Goal: Task Accomplishment & Management: Complete application form

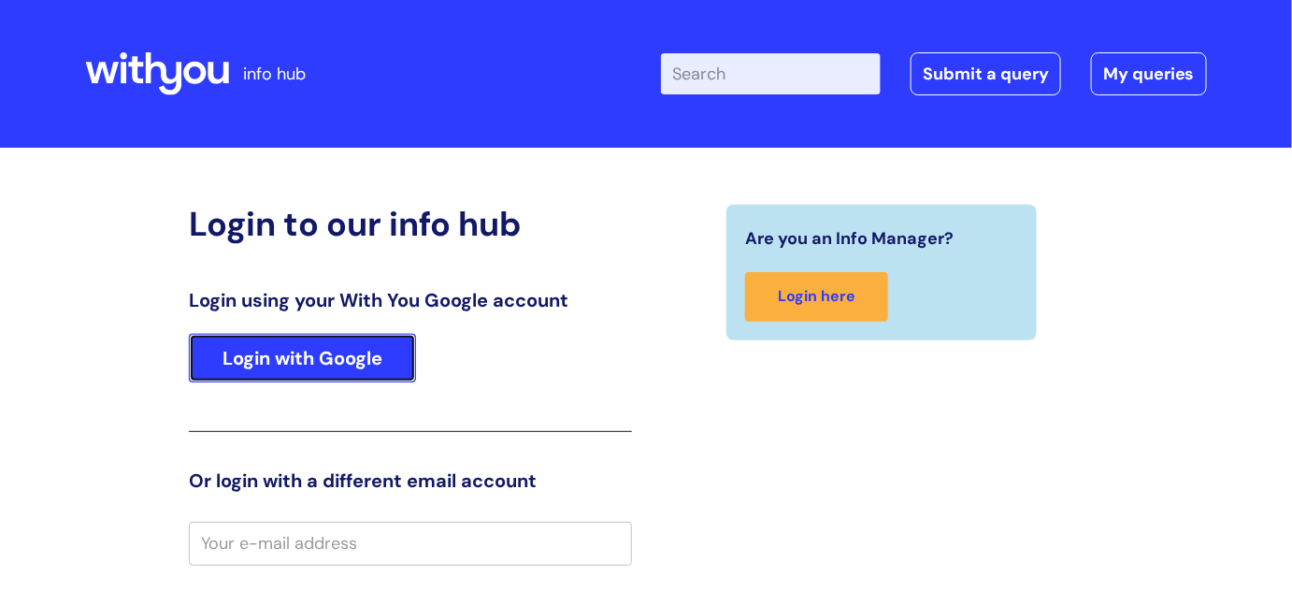
click at [353, 352] on link "Login with Google" at bounding box center [302, 358] width 227 height 49
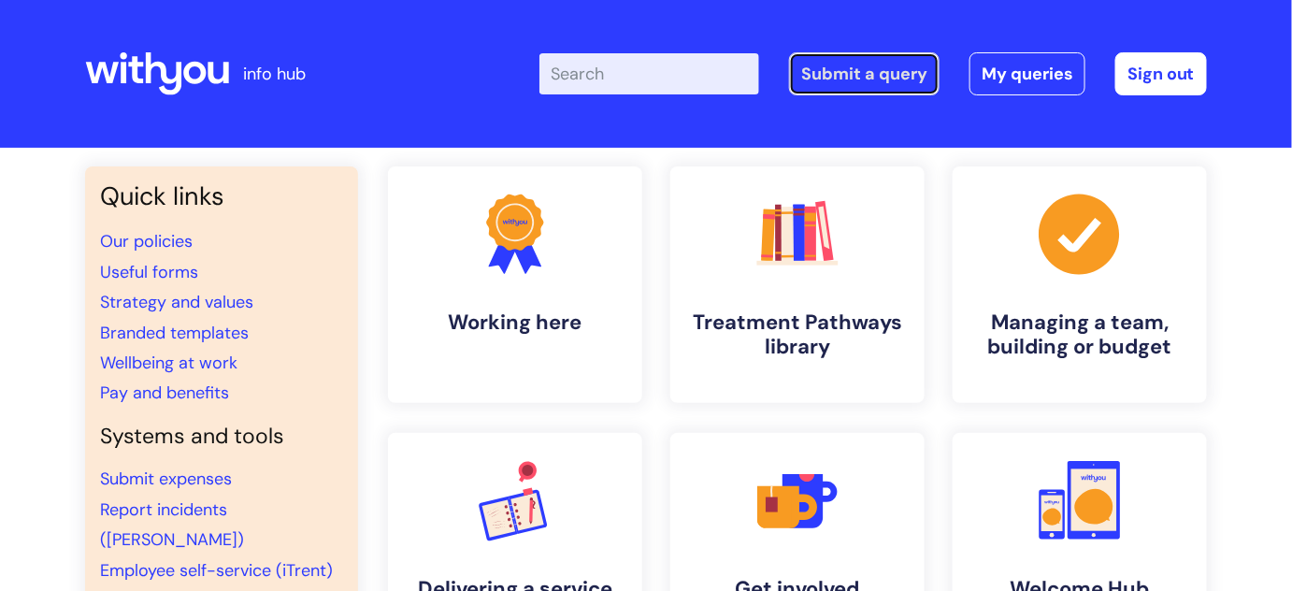
click at [855, 75] on link "Submit a query" at bounding box center [864, 73] width 151 height 43
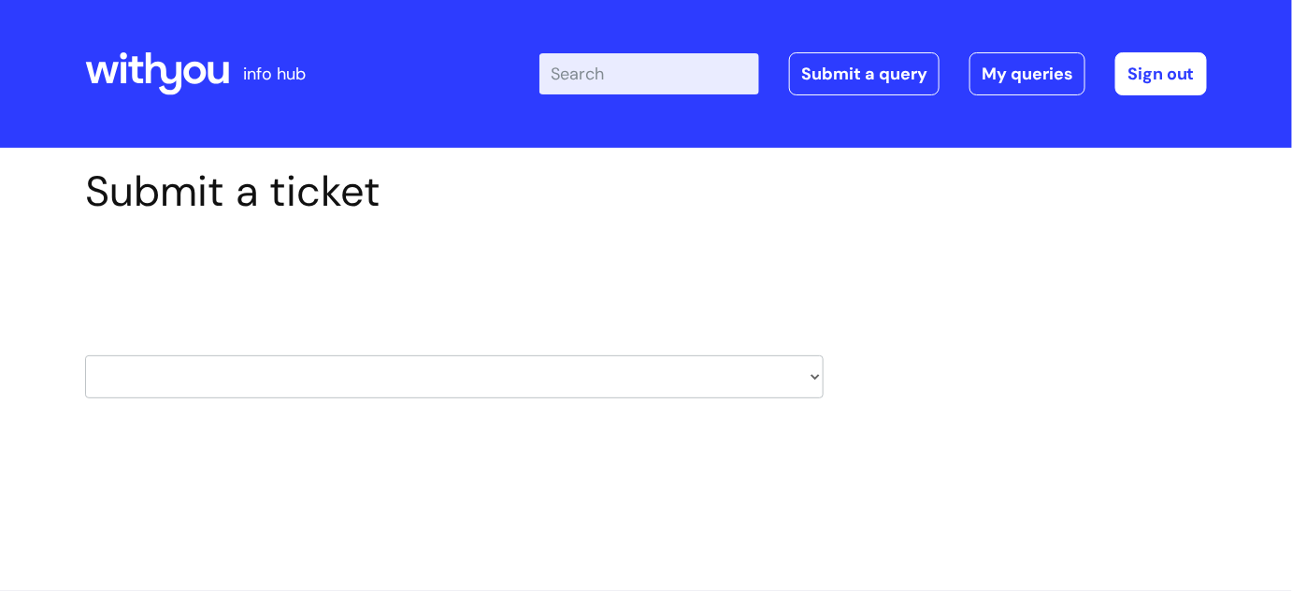
click at [808, 373] on select "HR / People IT and Support Clinical Drug Alerts Finance Accounts Data Support T…" at bounding box center [454, 376] width 739 height 43
select select "it_and_support"
click at [85, 355] on select "HR / People IT and Support Clinical Drug Alerts Finance Accounts Data Support T…" at bounding box center [454, 376] width 739 height 43
click at [794, 496] on select "... Mobile Phone Reset & MFA Accounts, Starters and Leavers IT Hardware issue I…" at bounding box center [454, 496] width 739 height 43
select select "Something Else"
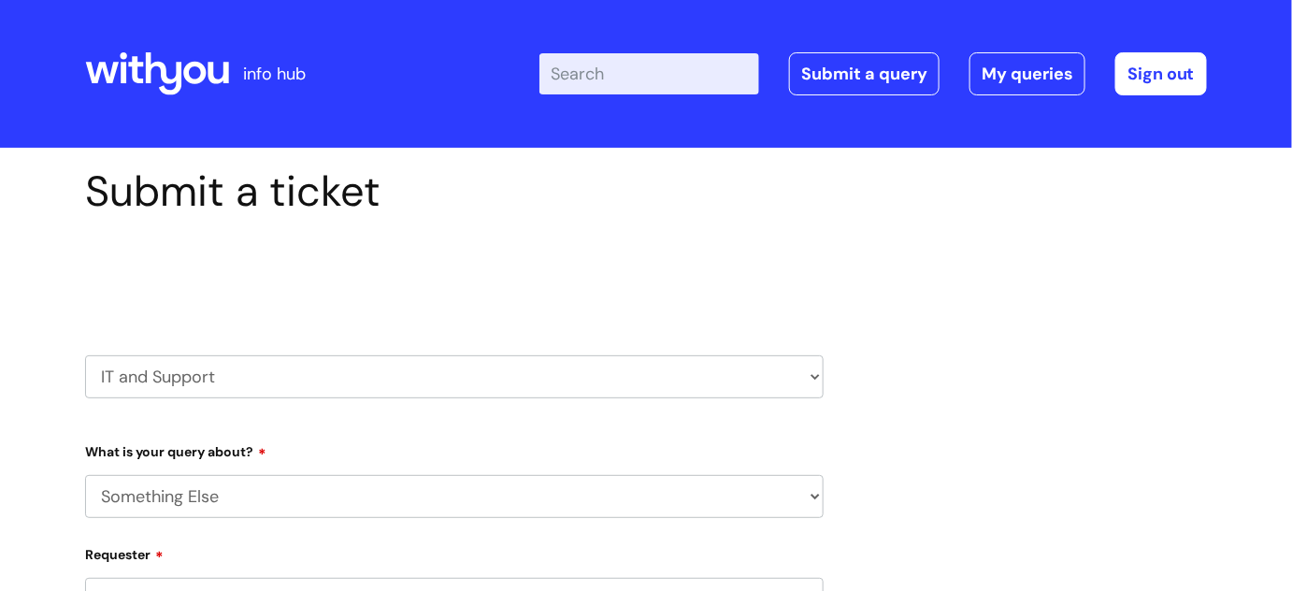
click at [85, 475] on select "... Mobile Phone Reset & MFA Accounts, Starters and Leavers IT Hardware issue I…" at bounding box center [454, 496] width 739 height 43
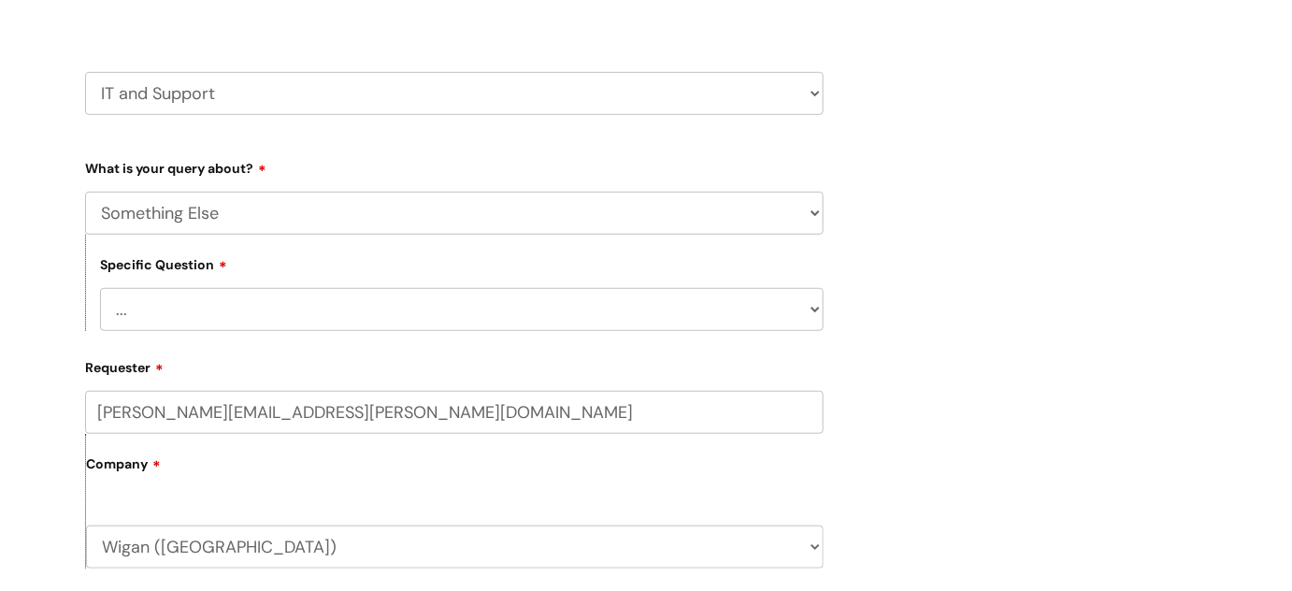
scroll to position [294, 0]
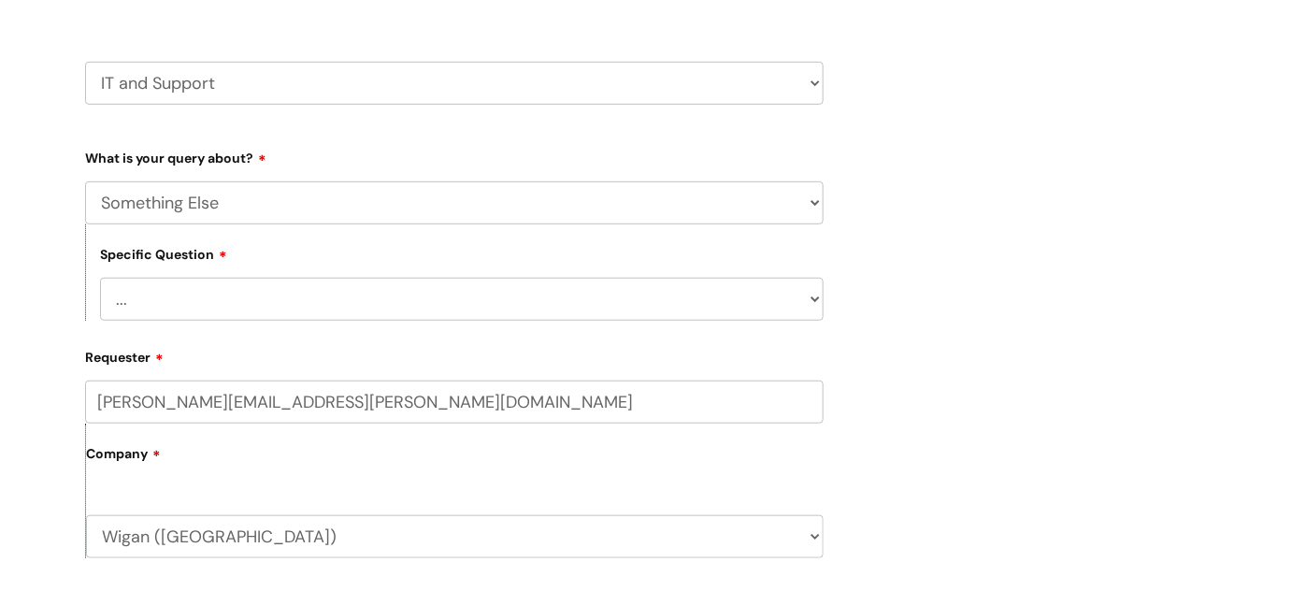
click at [802, 306] on select "... My problem is not listed" at bounding box center [462, 299] width 724 height 43
select select "My problem is not listed"
click at [100, 278] on select "... My problem is not listed" at bounding box center [462, 299] width 724 height 43
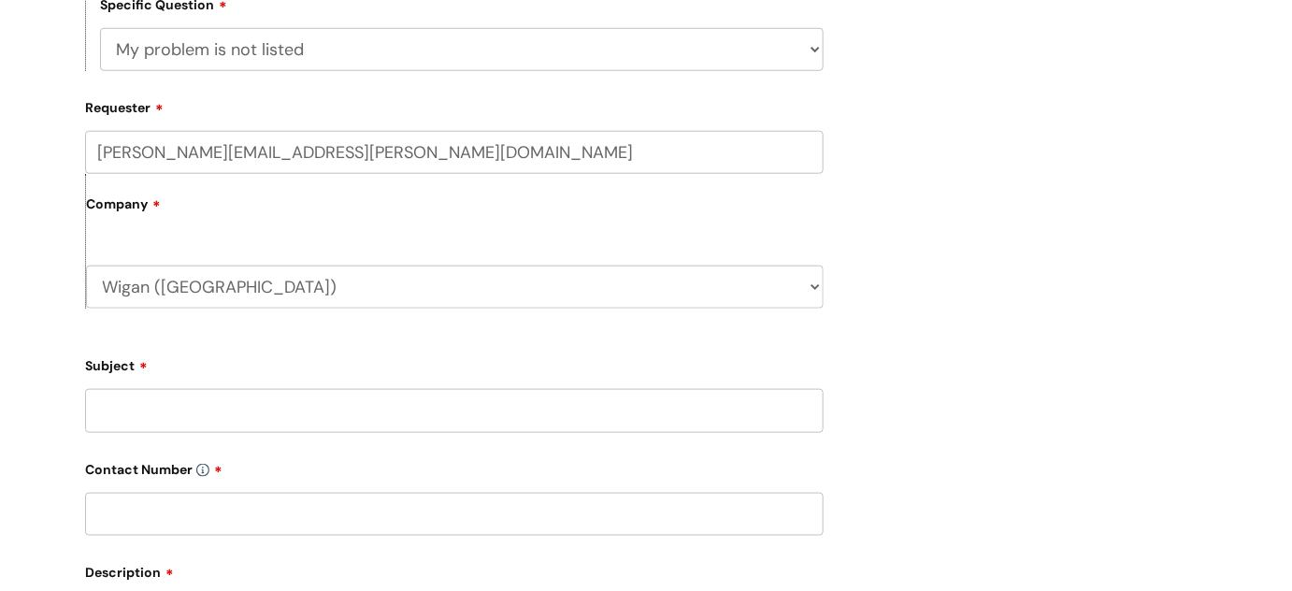
scroll to position [554, 0]
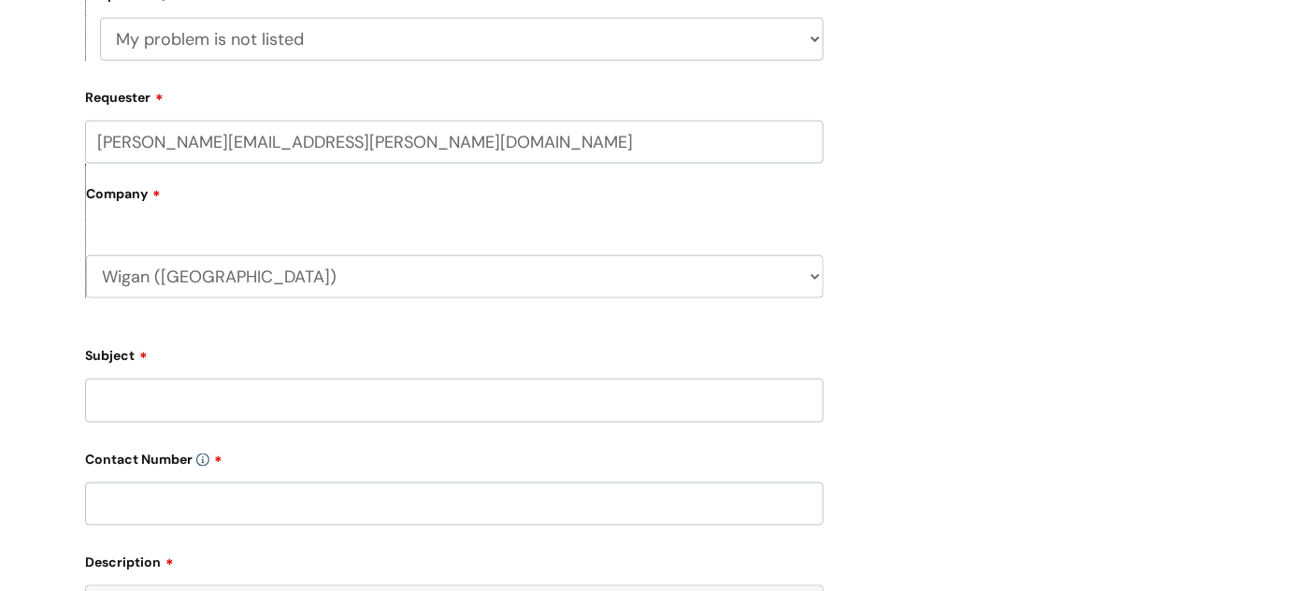
click at [379, 400] on input "Subject" at bounding box center [454, 400] width 739 height 43
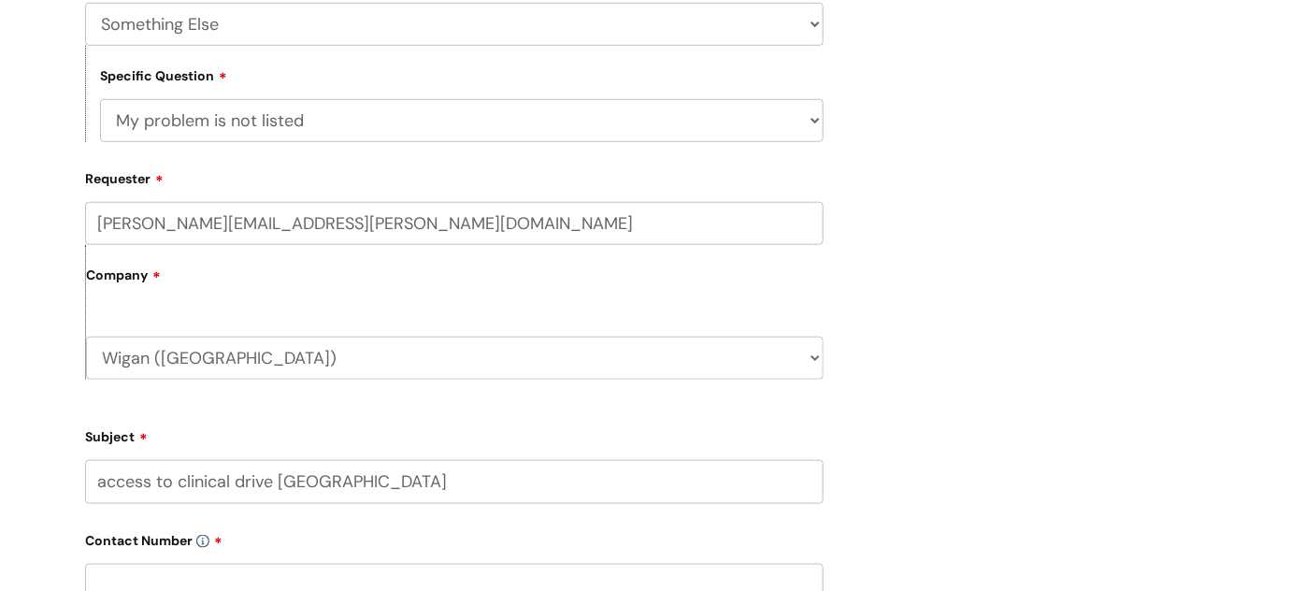
scroll to position [444, 0]
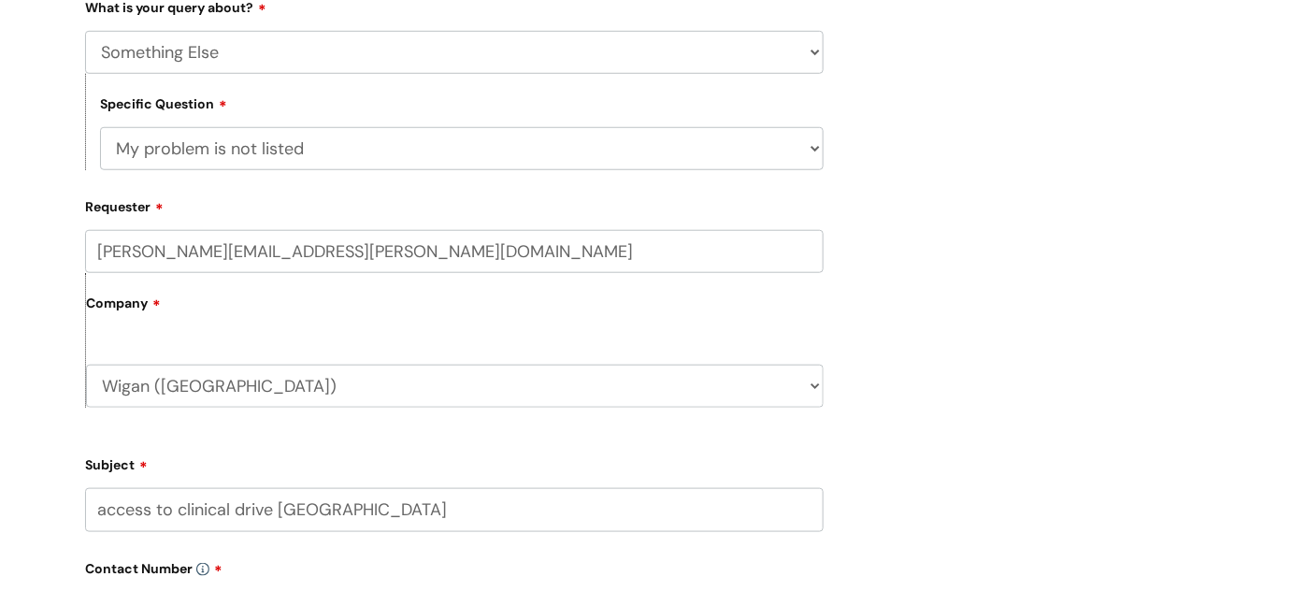
type input "access to clinical drive [GEOGRAPHIC_DATA]"
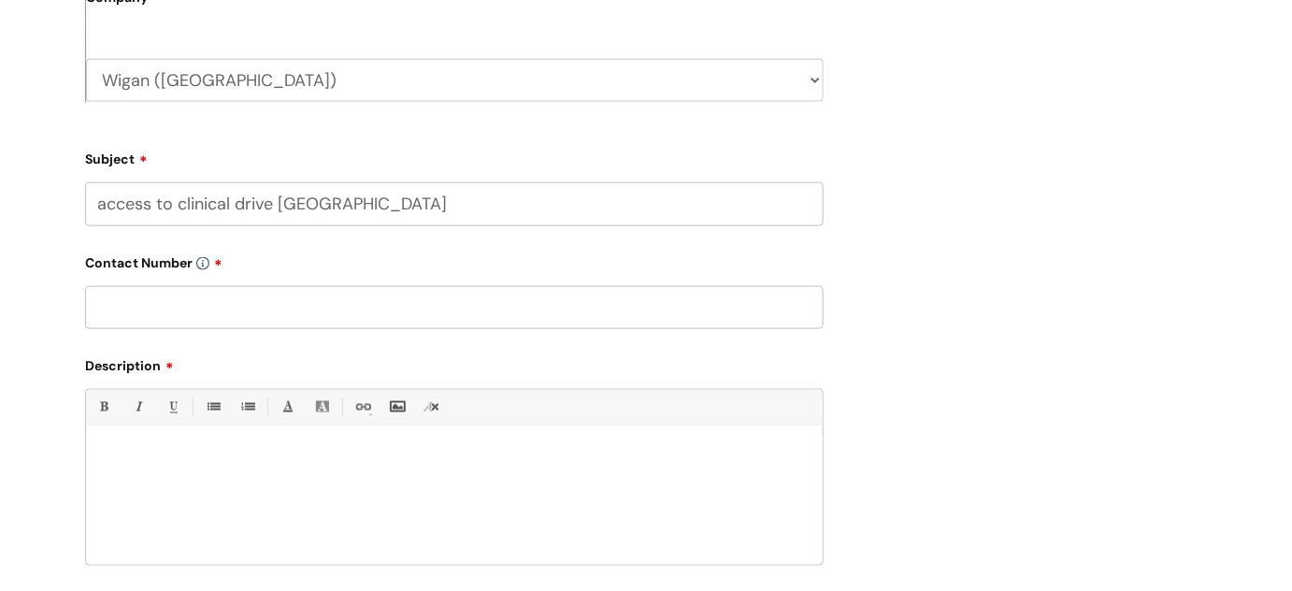
scroll to position [760, 0]
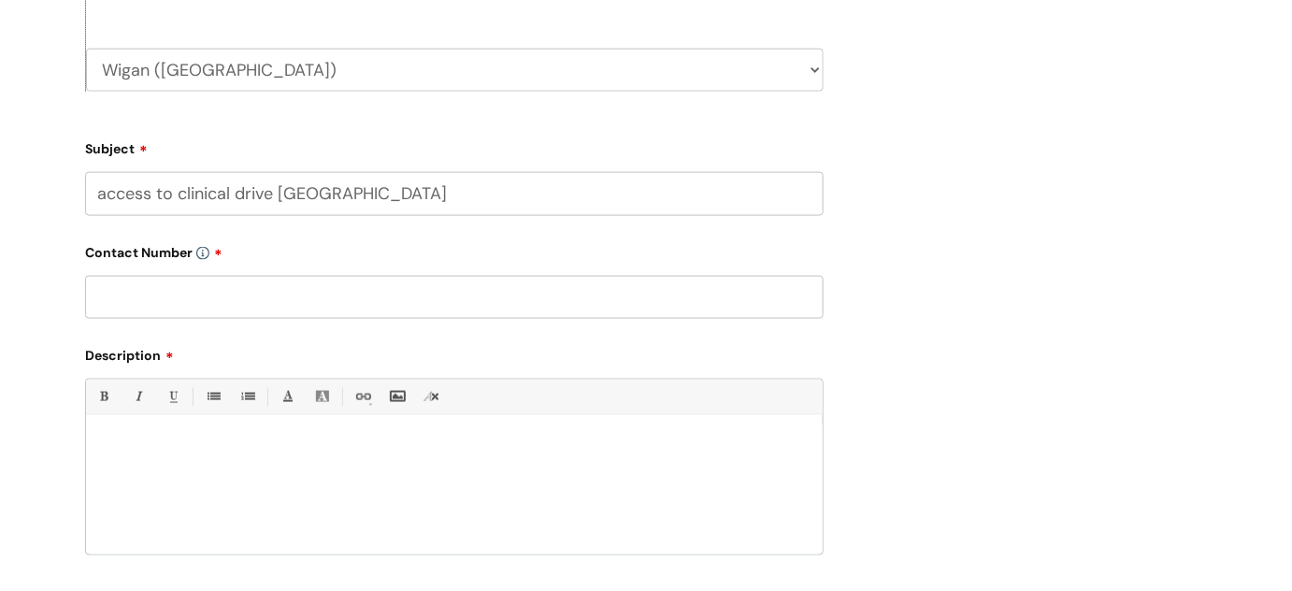
click at [558, 293] on input "text" at bounding box center [454, 297] width 739 height 43
type input "01942"
click at [304, 463] on div at bounding box center [454, 489] width 737 height 129
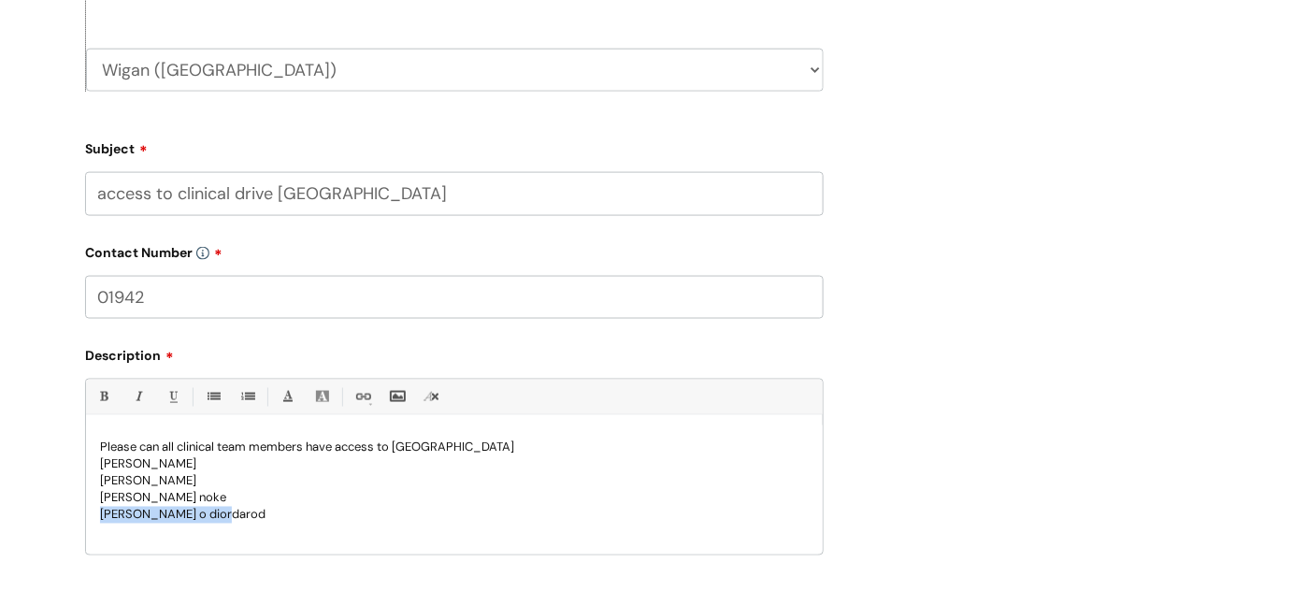
drag, startPoint x: 99, startPoint y: 515, endPoint x: 217, endPoint y: 512, distance: 117.8
click at [217, 512] on div "Please can all clinical team members have access to Wigan clinical drive [PERSO…" at bounding box center [454, 489] width 737 height 129
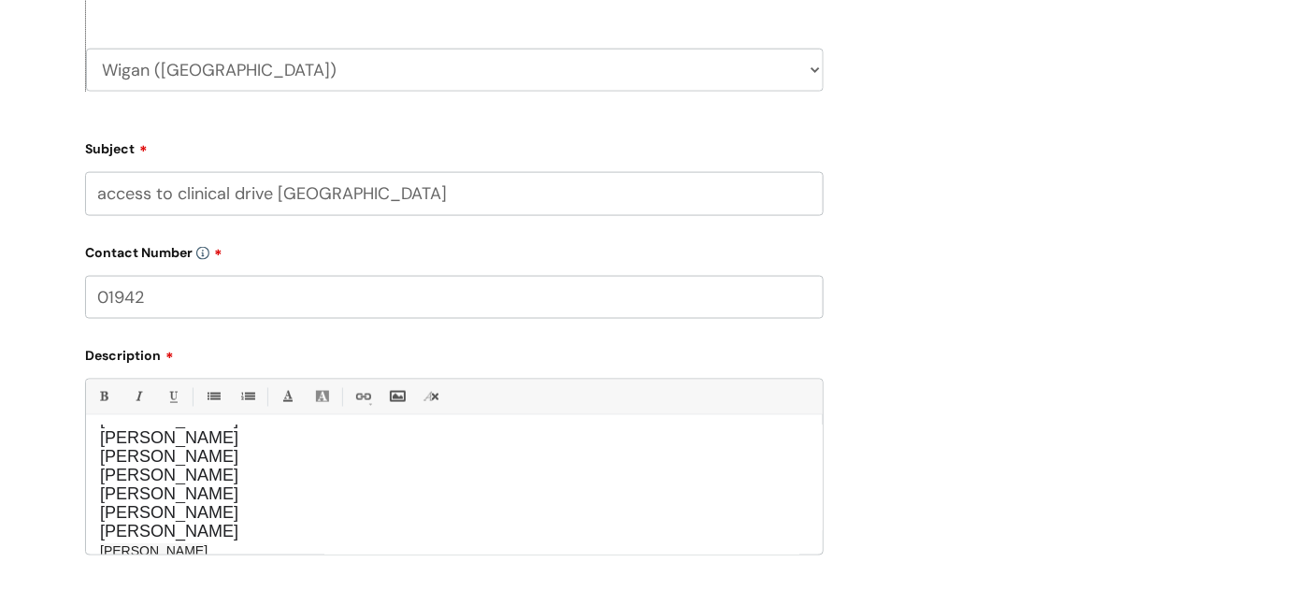
scroll to position [1000, 0]
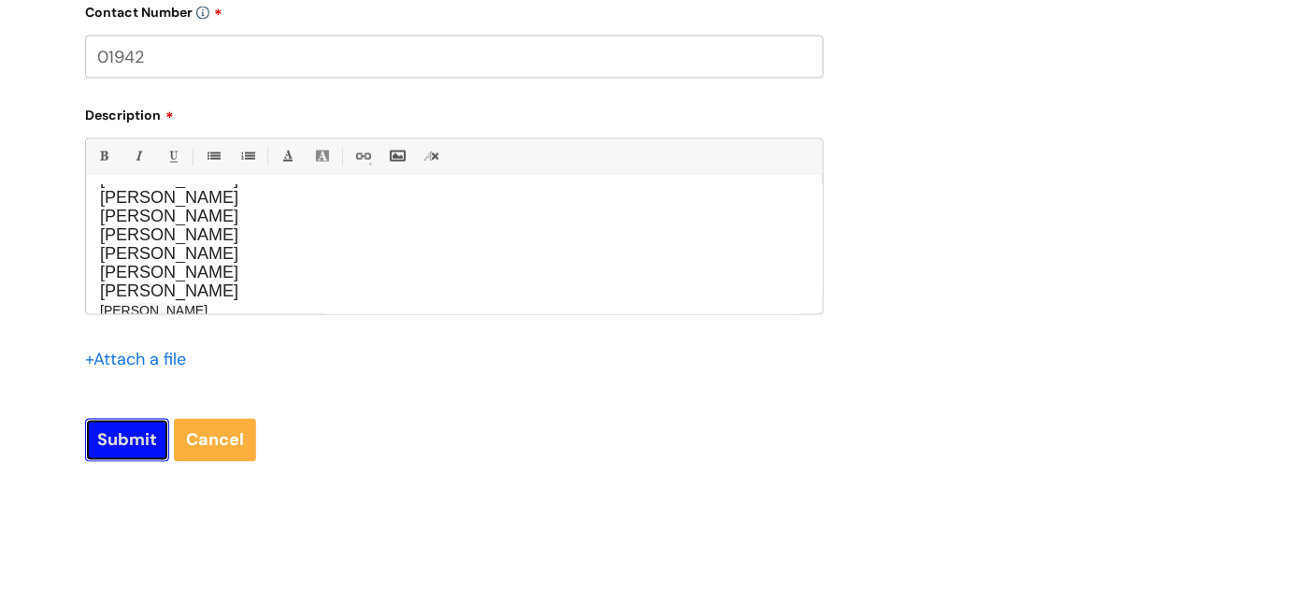
click at [101, 426] on input "Submit" at bounding box center [127, 440] width 84 height 43
type input "Please Wait..."
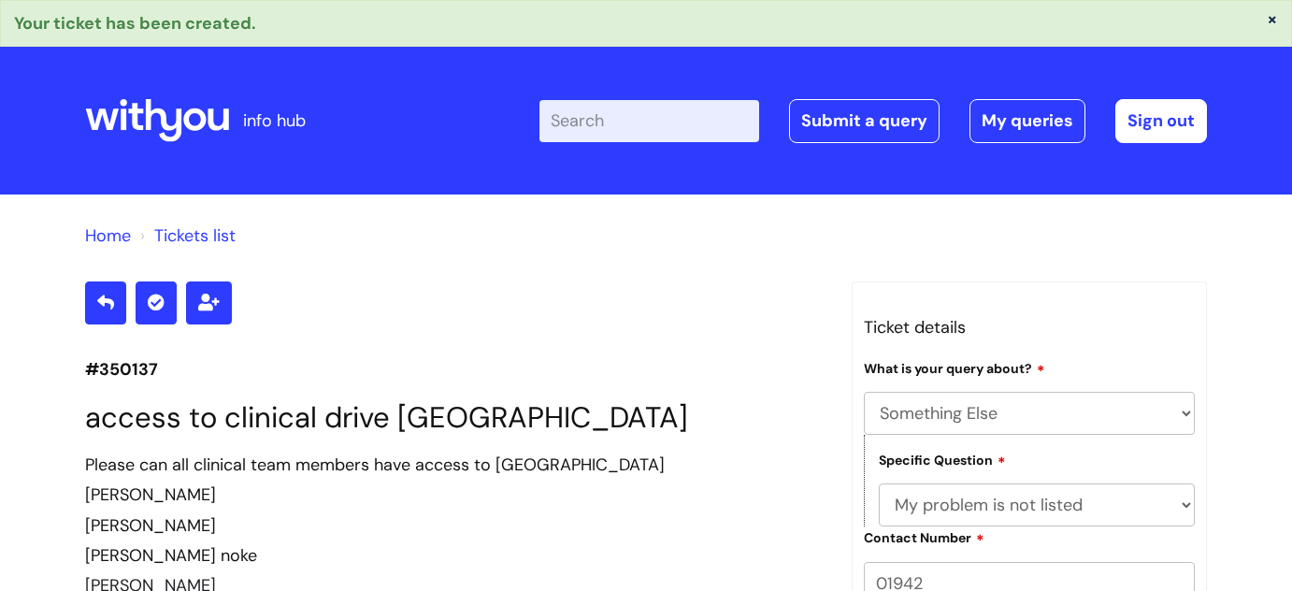
select select "Something Else"
select select "My problem is not listed"
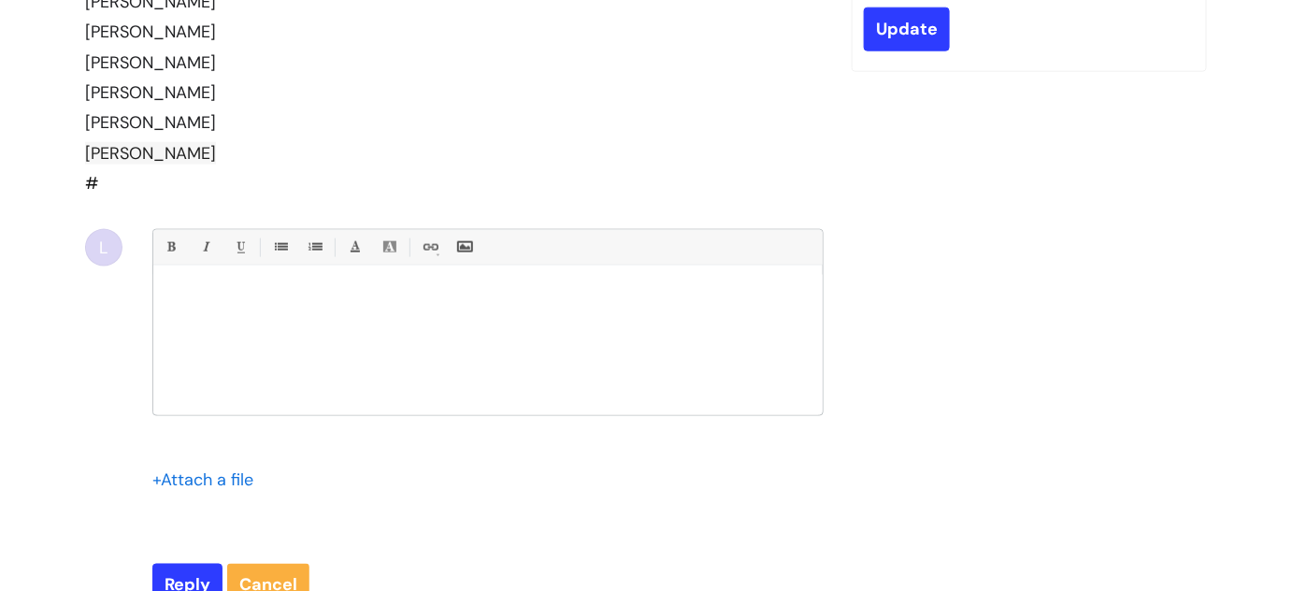
scroll to position [705, 0]
